Goal: Task Accomplishment & Management: Manage account settings

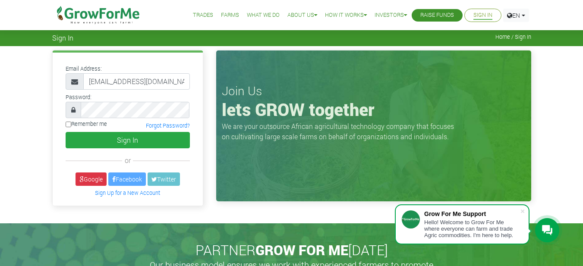
click at [129, 141] on button "Sign In" at bounding box center [128, 140] width 124 height 16
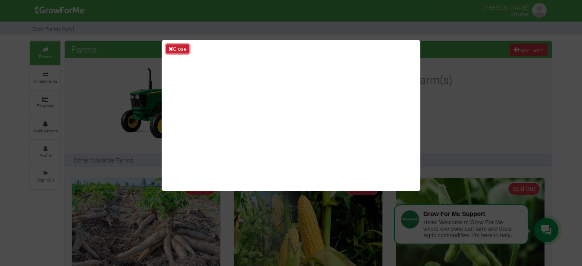
click at [177, 46] on button "Close" at bounding box center [177, 48] width 23 height 9
